Goal: Information Seeking & Learning: Check status

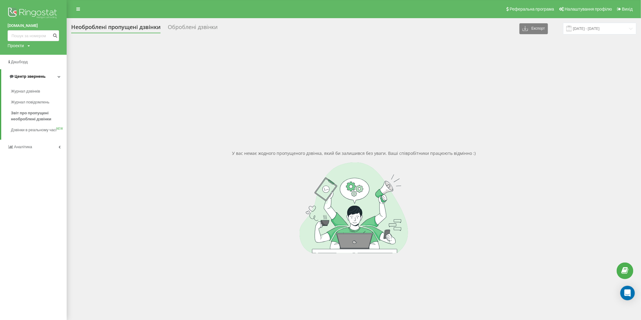
click at [41, 76] on span "Центр звернень" at bounding box center [30, 76] width 31 height 5
click at [41, 76] on span "Центр звернень" at bounding box center [28, 76] width 31 height 5
click at [40, 101] on span "Журнал повідомлень" at bounding box center [31, 102] width 41 height 6
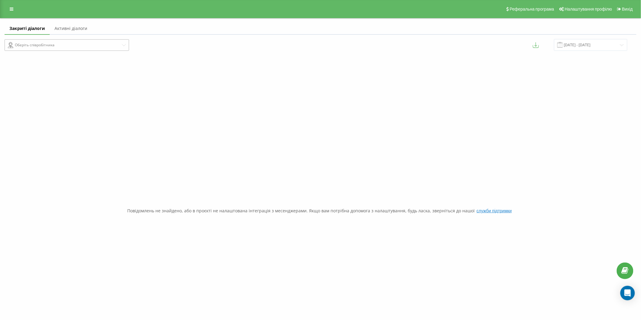
click at [123, 45] on icon at bounding box center [124, 45] width 4 height 4
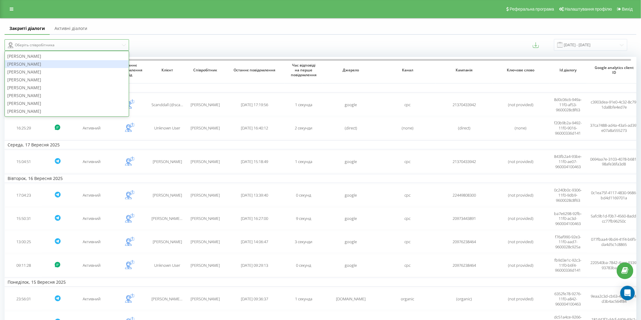
click at [51, 66] on div "Микола Примак" at bounding box center [67, 64] width 124 height 8
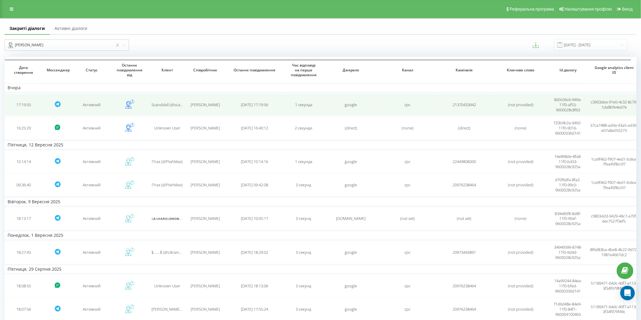
click at [429, 105] on div "cpc" at bounding box center [407, 104] width 51 height 5
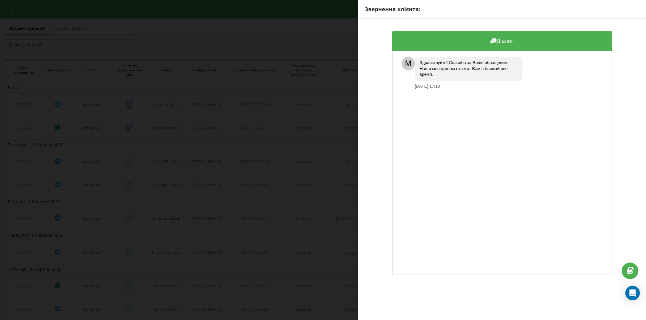
click at [311, 32] on div "Звернення клієнта: Діалог M Здравствуйте! Спасибо за Ваше обращение. Наши менед…" at bounding box center [323, 160] width 646 height 320
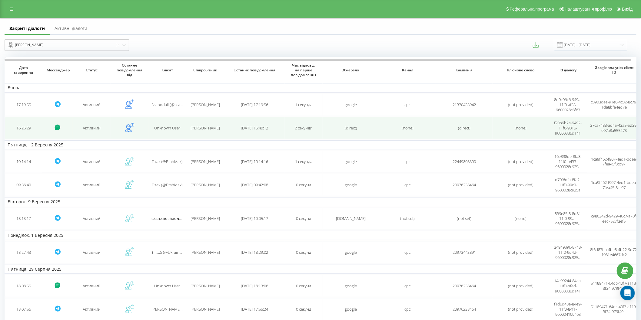
click at [374, 128] on div "(direct)" at bounding box center [351, 128] width 51 height 5
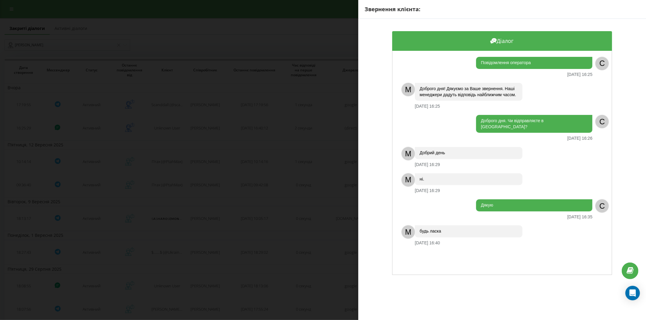
click at [377, 52] on div "Діалог Повідомлення оператора 18.09.2025 16:25 C M Доброго дня! Дякуємо за Ваше…" at bounding box center [502, 153] width 288 height 269
click at [342, 35] on div "Звернення клієнта: Діалог Повідомлення оператора 18.09.2025 16:25 C M Доброго д…" at bounding box center [323, 160] width 646 height 320
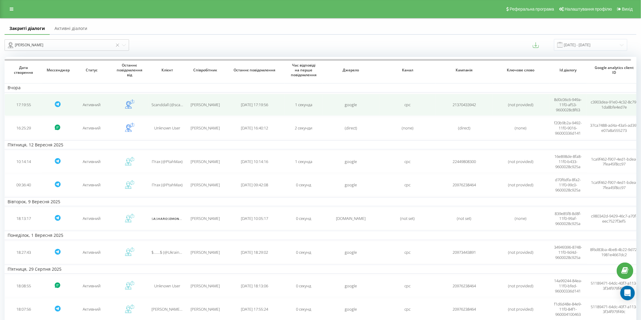
click at [54, 102] on icon at bounding box center [57, 104] width 7 height 7
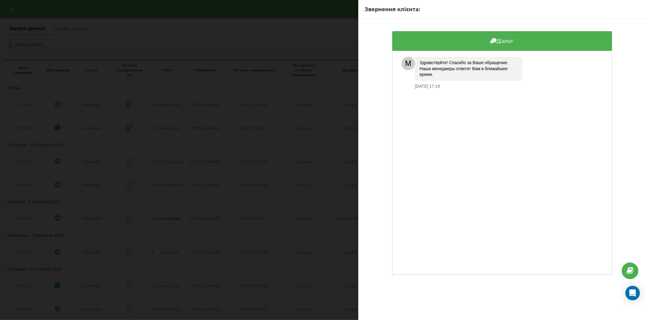
click at [374, 93] on div "Діалог M Здравствуйте! Спасибо за Ваше обращение. Наши менеджеры ответят Вам в …" at bounding box center [502, 153] width 288 height 269
click at [375, 89] on div "Діалог M Здравствуйте! Спасибо за Ваше обращение. Наши менеджеры ответят Вам в …" at bounding box center [502, 153] width 288 height 269
click at [339, 20] on div "Звернення клієнта: Діалог M Здравствуйте! Спасибо за Ваше обращение. Наши менед…" at bounding box center [323, 160] width 646 height 320
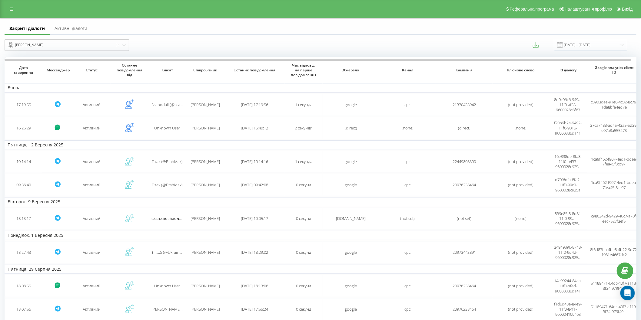
click at [80, 27] on link "Активні діалоги" at bounding box center [71, 29] width 42 height 12
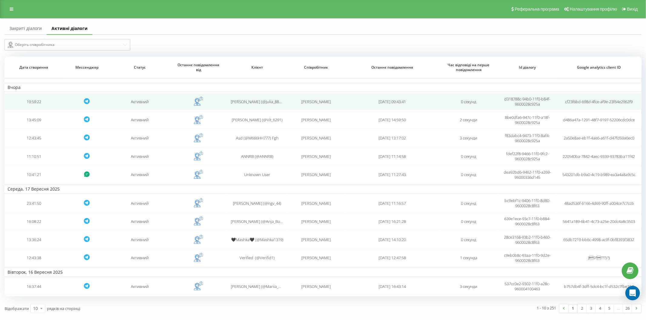
click at [226, 103] on td at bounding box center [198, 101] width 59 height 17
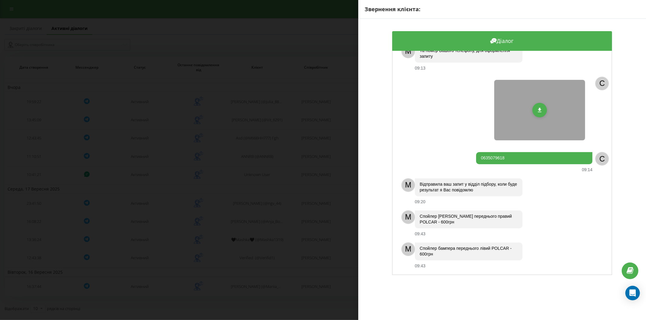
scroll to position [60, 0]
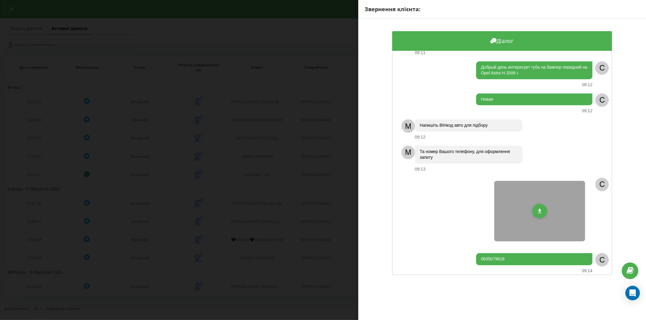
click at [373, 79] on div "Діалог M Здравствуйте! Спасибо за Ваше обращение. На данный момент наши менедже…" at bounding box center [502, 153] width 288 height 269
click at [308, 34] on div "Звернення клієнта: Діалог M Здравствуйте! Спасибо за Ваше обращение. На данный …" at bounding box center [323, 160] width 646 height 320
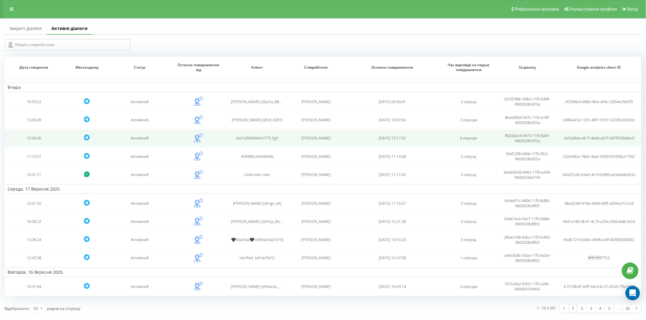
click at [435, 139] on td "2025-09-18 13:17:02" at bounding box center [392, 138] width 94 height 17
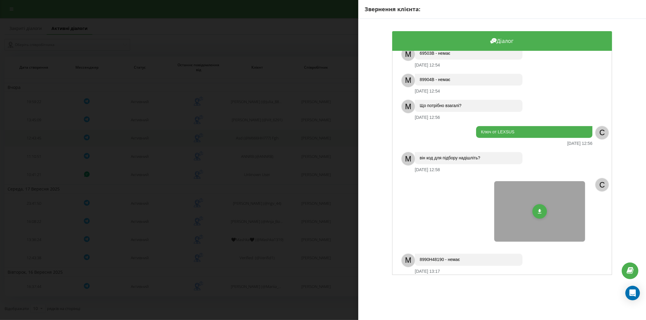
scroll to position [183, 0]
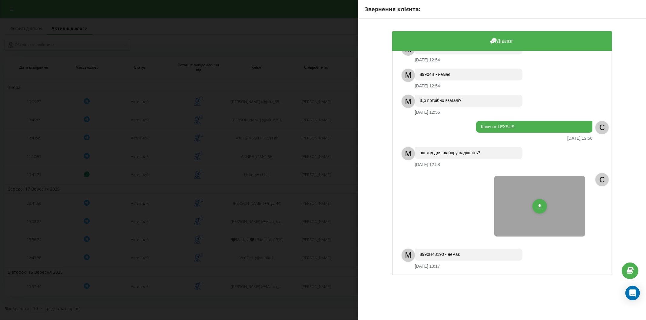
click at [369, 86] on div "Діалог M Здравствуйте! Спасибо за Ваше обращение. Наши менеджеры ответят Вам в …" at bounding box center [502, 153] width 288 height 269
click at [322, 50] on div "Звернення клієнта: Діалог M Здравствуйте! Спасибо за Ваше обращение. Наши менед…" at bounding box center [323, 160] width 646 height 320
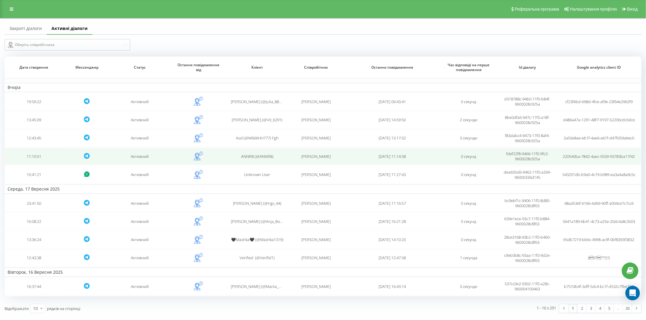
click at [317, 155] on span "Микола Примак" at bounding box center [315, 156] width 29 height 5
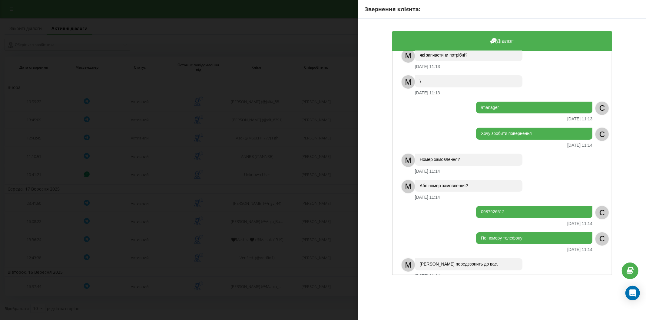
scroll to position [55, 0]
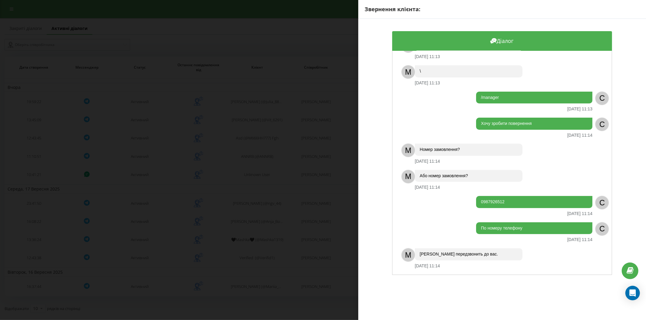
click at [316, 7] on div "Звернення клієнта: Діалог M Доброго дня! Дякуємо за Ваше звернення. Наші менедж…" at bounding box center [323, 160] width 646 height 320
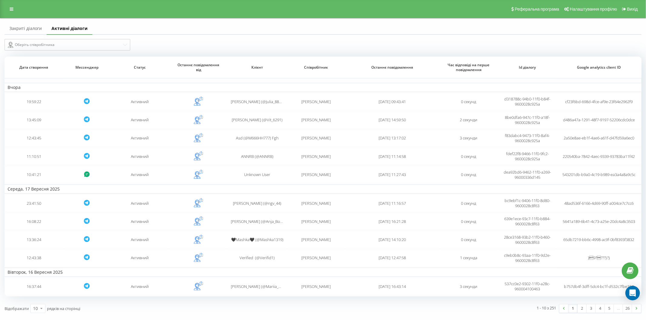
click at [26, 27] on link "Закриті діалоги" at bounding box center [26, 29] width 42 height 12
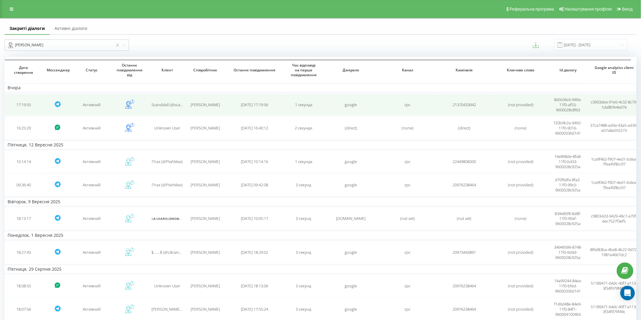
click at [318, 111] on td "1 секунда" at bounding box center [304, 105] width 38 height 22
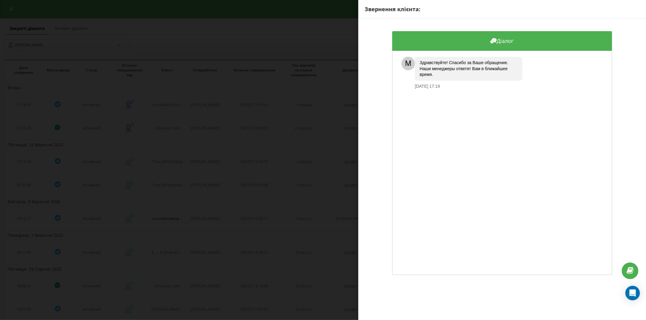
click at [417, 57] on div "Здравствуйте! Спасибо за Ваше обращение. Наши менеджеры ответят Вам в ближайшее…" at bounding box center [469, 69] width 108 height 24
click at [422, 61] on div "Здравствуйте! Спасибо за Ваше обращение. Наши менеджеры ответят Вам в ближайшее…" at bounding box center [469, 69] width 108 height 24
click at [405, 61] on div "M" at bounding box center [408, 63] width 13 height 13
click at [405, 62] on div "M" at bounding box center [408, 63] width 13 height 13
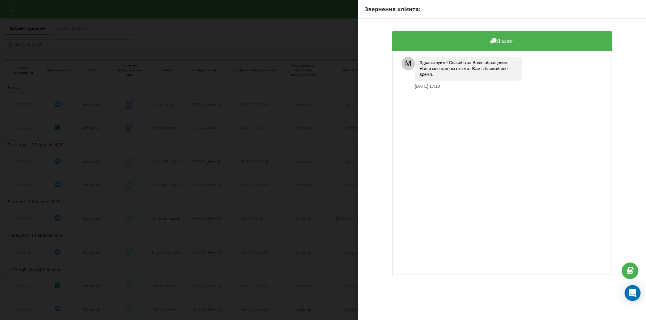
click at [631, 294] on icon "Open Intercom Messenger" at bounding box center [632, 294] width 7 height 8
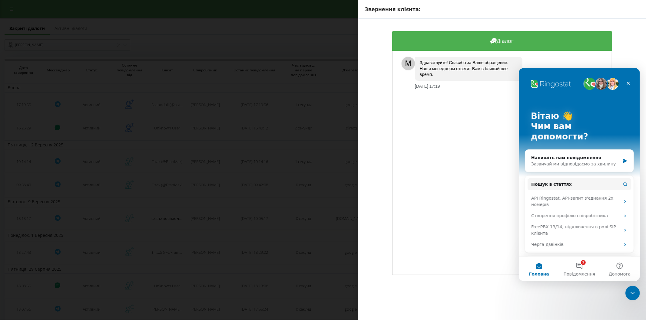
click at [464, 171] on div "M Здравствуйте! Спасибо за Ваше обращение. Наши менеджеры ответят Вам в ближайш…" at bounding box center [502, 163] width 220 height 224
click at [627, 82] on icon "Закрити" at bounding box center [628, 83] width 5 height 5
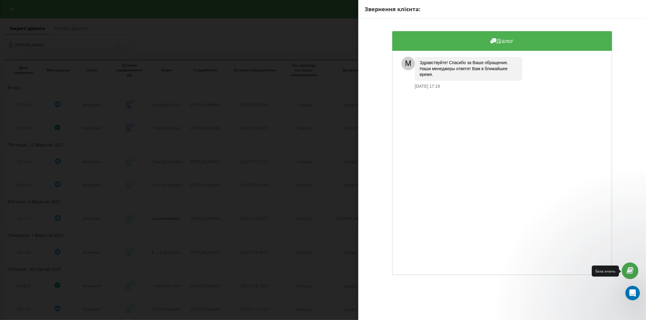
click at [629, 273] on icon at bounding box center [630, 271] width 7 height 6
drag, startPoint x: 509, startPoint y: 41, endPoint x: 504, endPoint y: 39, distance: 6.0
click at [509, 41] on div "Діалог" at bounding box center [502, 41] width 220 height 20
click at [495, 38] on icon at bounding box center [494, 40] width 5 height 5
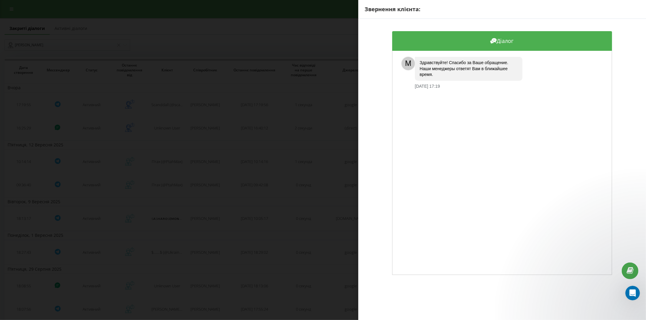
drag, startPoint x: 494, startPoint y: 133, endPoint x: 470, endPoint y: 90, distance: 50.0
click at [492, 132] on div "M Здравствуйте! Спасибо за Ваше обращение. Наши менеджеры ответят Вам в ближайш…" at bounding box center [502, 163] width 220 height 224
click at [325, 12] on div "Звернення клієнта: Діалог M Здравствуйте! Спасибо за Ваше обращение. Наши менед…" at bounding box center [323, 160] width 646 height 320
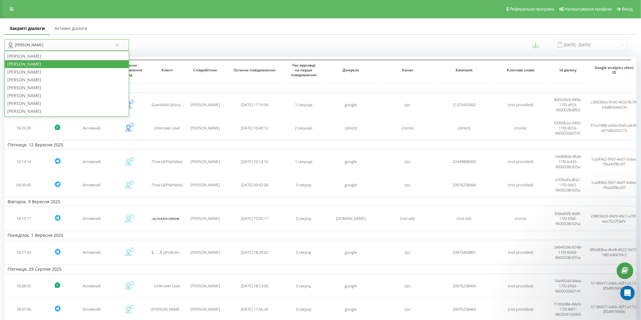
click at [123, 45] on icon at bounding box center [124, 45] width 4 height 4
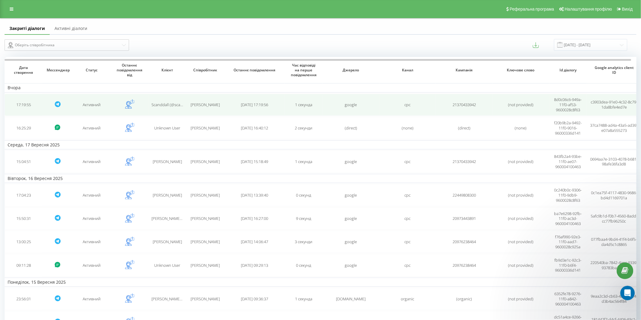
click at [570, 104] on span "8d0c06c6-949a-11f0-af53-9600028c8f63" at bounding box center [568, 105] width 28 height 16
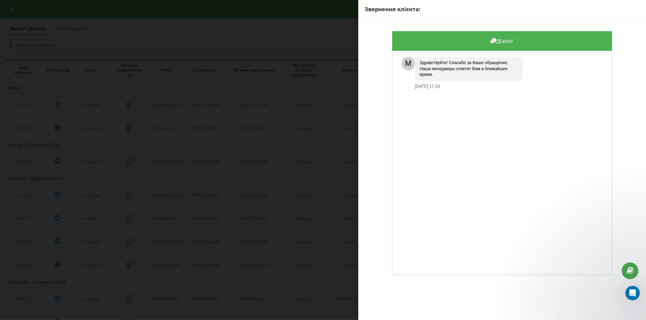
click at [286, 50] on div "Звернення клієнта: Діалог M Здравствуйте! Спасибо за Ваше обращение. Наши менед…" at bounding box center [323, 160] width 646 height 320
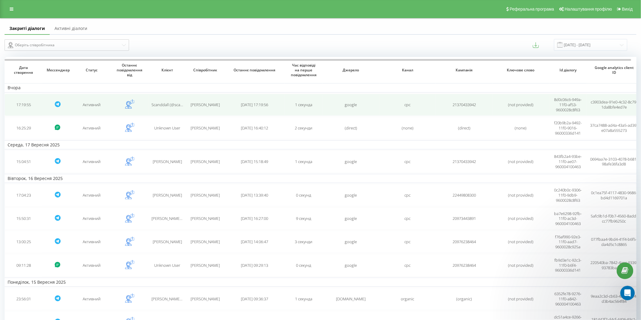
click at [610, 106] on span "c3903dea-91e0-4c32-8c79-1da8bfe4ed7e" at bounding box center [614, 104] width 47 height 11
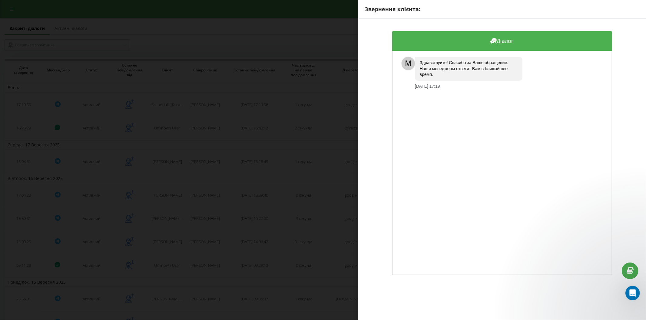
click at [465, 71] on div "Здравствуйте! Спасибо за Ваше обращение. Наши менеджеры ответят Вам в ближайшее…" at bounding box center [469, 69] width 108 height 24
click at [497, 44] on div "Діалог" at bounding box center [502, 41] width 220 height 20
drag, startPoint x: 497, startPoint y: 44, endPoint x: 303, endPoint y: 62, distance: 195.3
click at [492, 44] on div "Діалог" at bounding box center [502, 41] width 220 height 20
click at [279, 19] on div "Звернення клієнта: Діалог M Здравствуйте! Спасибо за Ваше обращение. Наши менед…" at bounding box center [323, 160] width 646 height 320
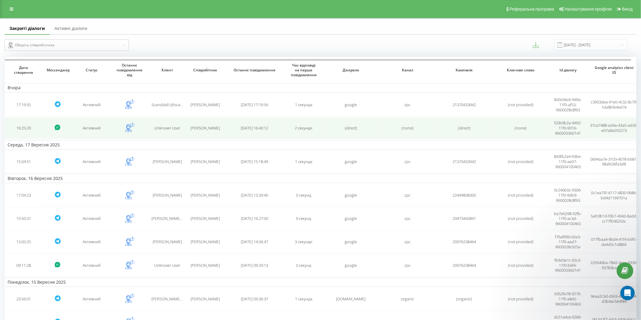
click at [586, 122] on td "f20b9b2a-9492-11f0-9016-96000336d141" at bounding box center [568, 128] width 38 height 22
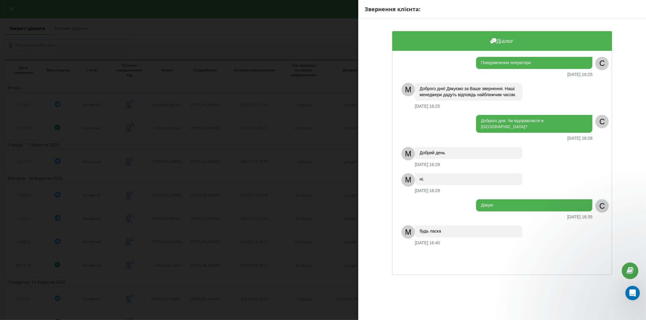
click at [357, 41] on div "Звернення клієнта: Діалог Повідомлення оператора 18.09.2025 16:25 C M Доброго д…" at bounding box center [323, 160] width 646 height 320
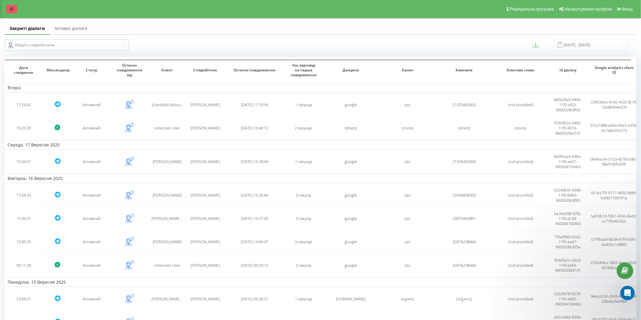
click at [13, 6] on link at bounding box center [11, 9] width 11 height 8
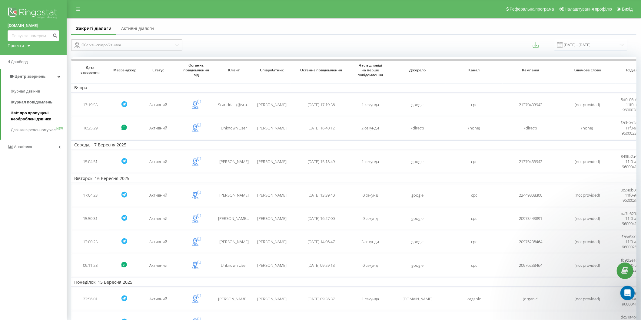
click at [25, 114] on span "Звіт про пропущені необроблені дзвінки" at bounding box center [37, 116] width 53 height 12
